Goal: Task Accomplishment & Management: Manage account settings

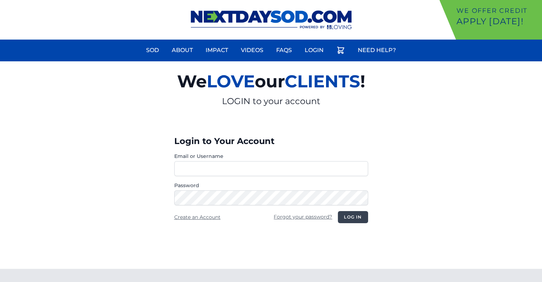
type input "**********"
click at [349, 217] on button "Log in" at bounding box center [353, 217] width 30 height 12
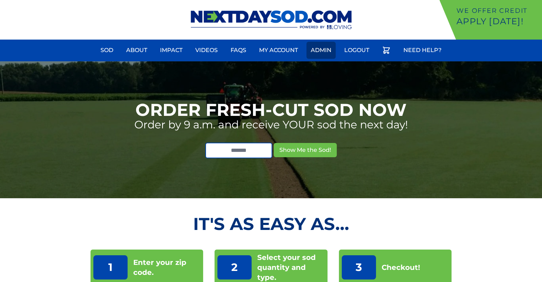
click at [321, 49] on link "Admin" at bounding box center [320, 50] width 29 height 17
click at [324, 49] on link "Admin" at bounding box center [320, 50] width 29 height 17
click at [322, 47] on link "Admin" at bounding box center [320, 50] width 29 height 17
drag, startPoint x: 325, startPoint y: 48, endPoint x: 332, endPoint y: 22, distance: 26.9
click at [325, 48] on link "Admin" at bounding box center [320, 50] width 29 height 17
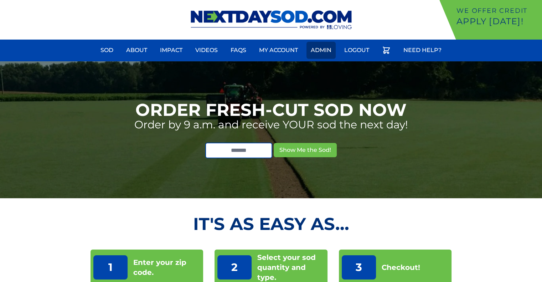
click at [320, 51] on link "Admin" at bounding box center [320, 50] width 29 height 17
